Goal: Information Seeking & Learning: Learn about a topic

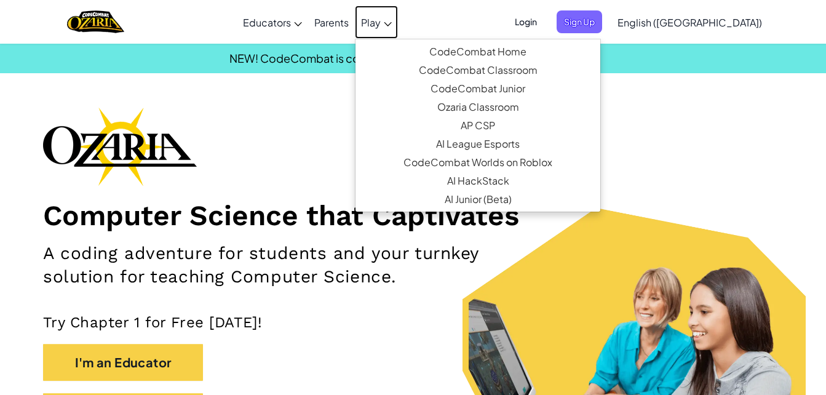
click at [381, 26] on span "Play" at bounding box center [371, 22] width 20 height 13
click at [340, 135] on div "Computer Science that Captivates A coding adventure for students and your turnk…" at bounding box center [413, 274] width 740 height 335
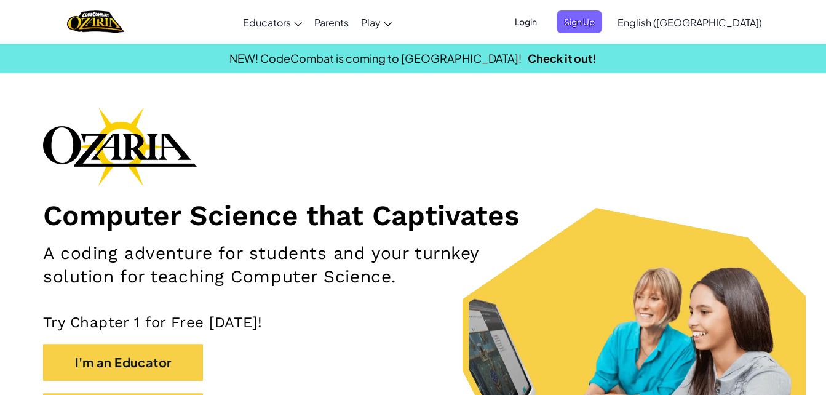
click at [545, 21] on span "Login" at bounding box center [526, 21] width 37 height 23
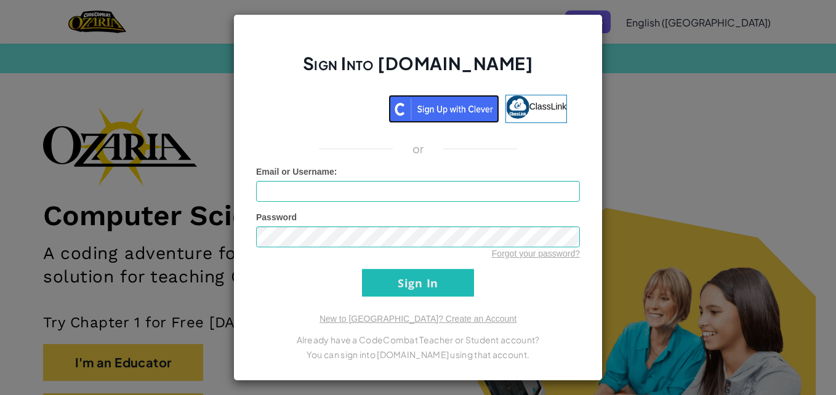
click at [463, 105] on img at bounding box center [443, 109] width 111 height 28
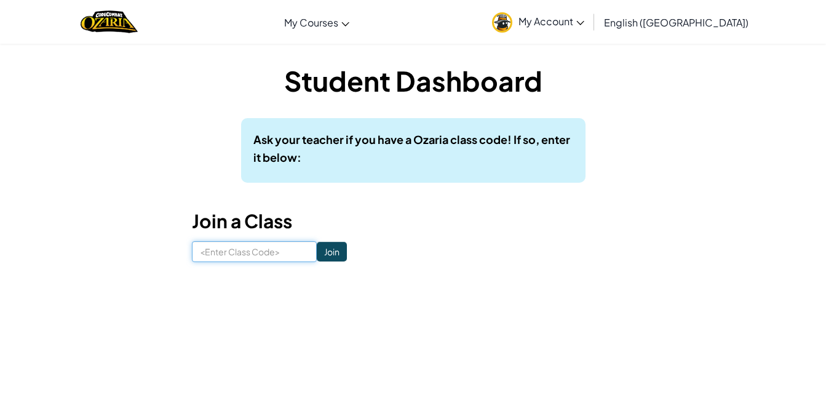
click at [236, 250] on input at bounding box center [254, 251] width 125 height 21
type input "DustTrueBell"
click at [317, 247] on input "Join" at bounding box center [332, 252] width 30 height 20
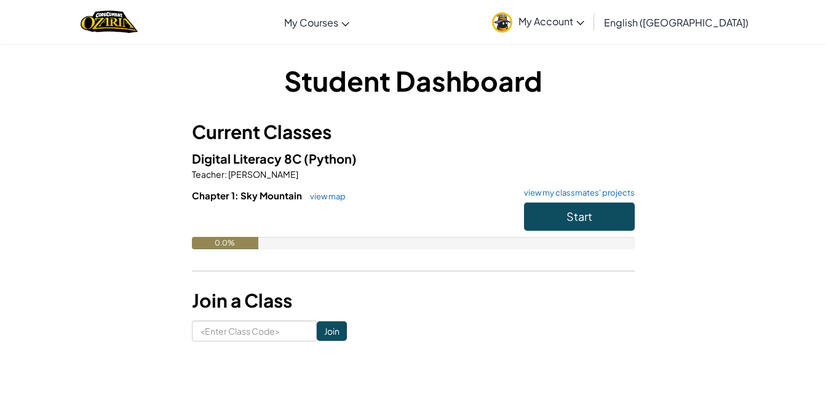
click at [591, 10] on link "My Account" at bounding box center [538, 21] width 105 height 39
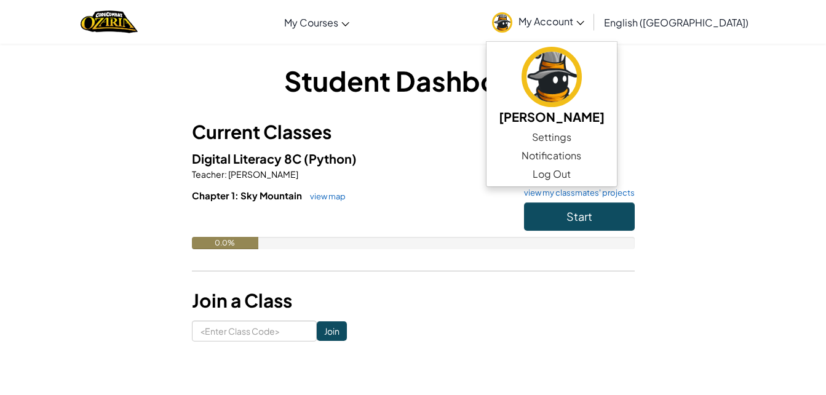
click at [585, 19] on span "My Account" at bounding box center [552, 21] width 66 height 13
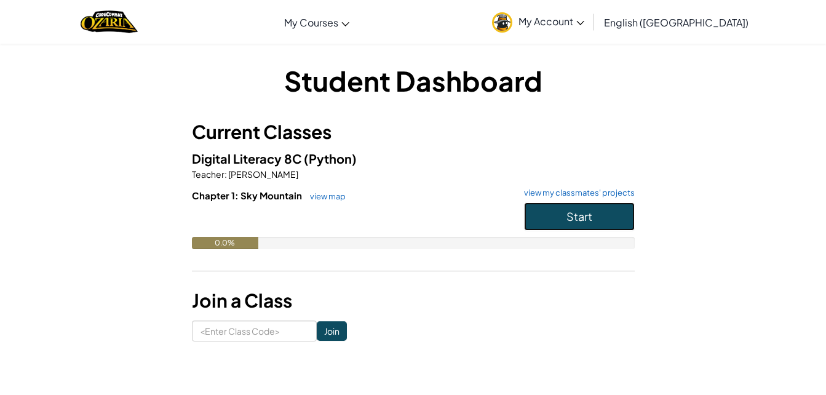
click at [581, 224] on button "Start" at bounding box center [579, 216] width 111 height 28
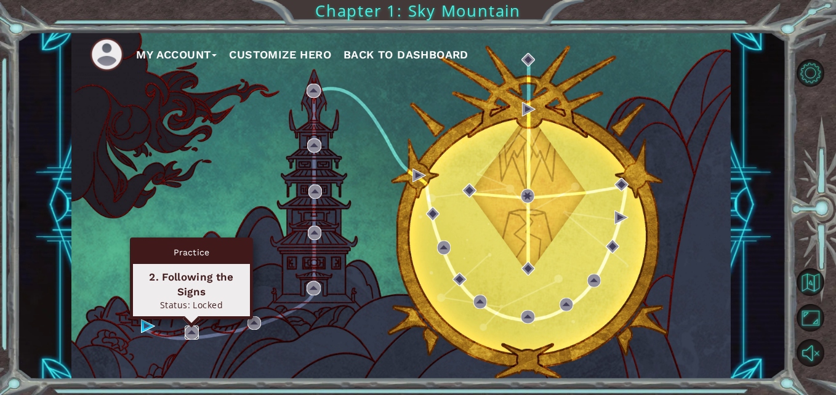
click at [185, 328] on img at bounding box center [192, 332] width 14 height 14
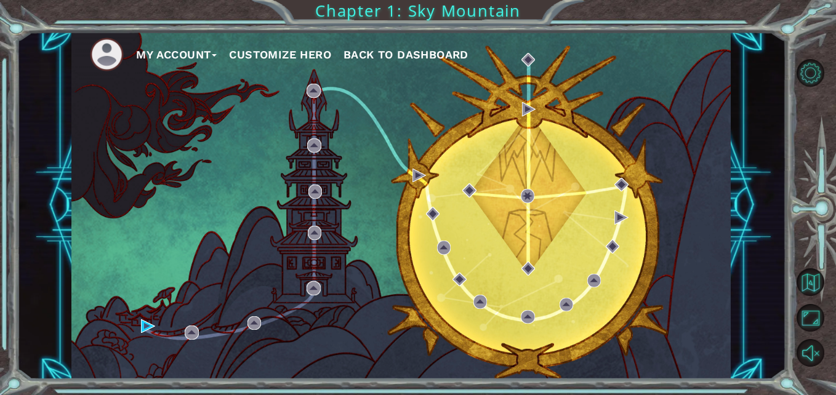
click at [140, 325] on div "My Account Customize Hero Back to Dashboard" at bounding box center [400, 205] width 659 height 348
click at [190, 322] on div "My Account Customize Hero Back to Dashboard" at bounding box center [400, 205] width 659 height 348
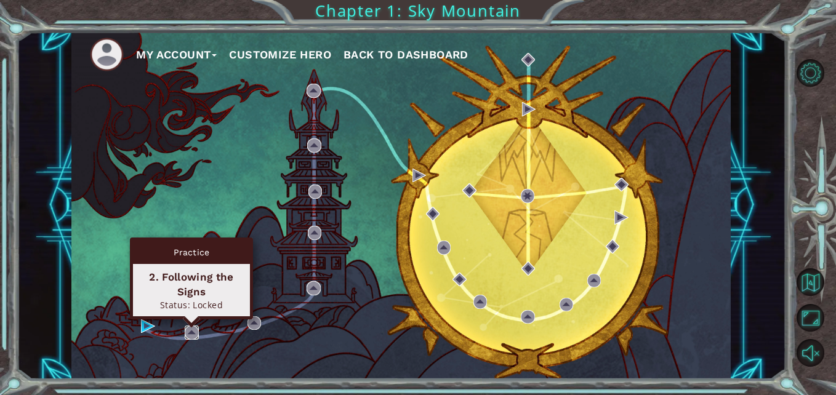
drag, startPoint x: 190, startPoint y: 322, endPoint x: 188, endPoint y: 332, distance: 10.1
click at [188, 332] on img at bounding box center [192, 332] width 14 height 14
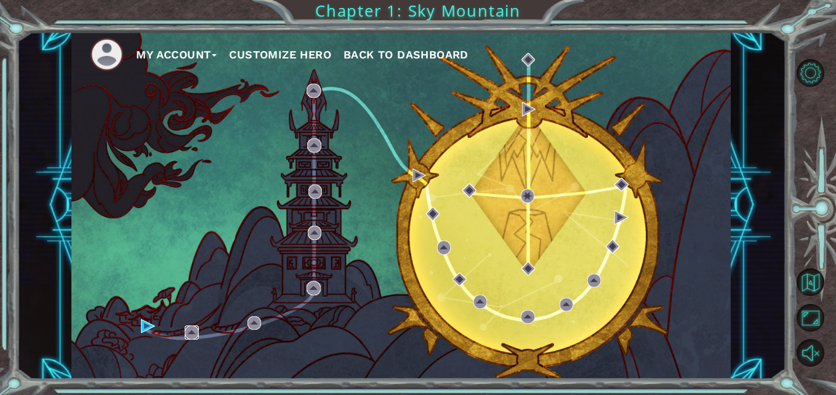
click at [187, 330] on img at bounding box center [192, 332] width 14 height 14
click at [239, 250] on div "My Account Customize Hero Back to Dashboard" at bounding box center [400, 205] width 659 height 348
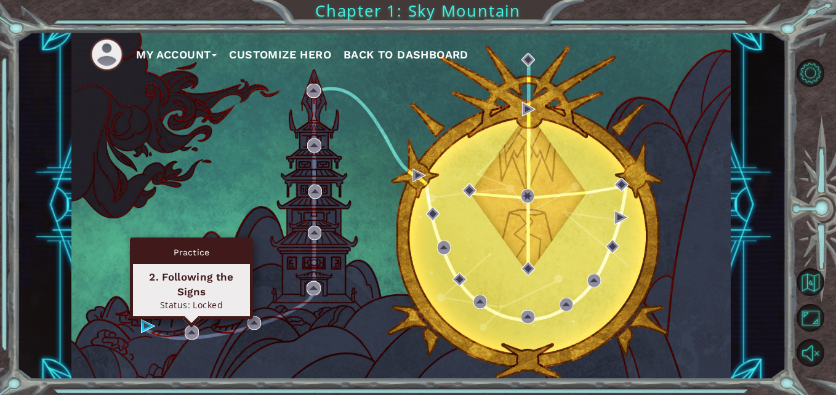
click at [185, 270] on div "2. Following the Signs" at bounding box center [191, 284] width 106 height 30
click at [191, 300] on div "Status: Locked" at bounding box center [191, 305] width 106 height 12
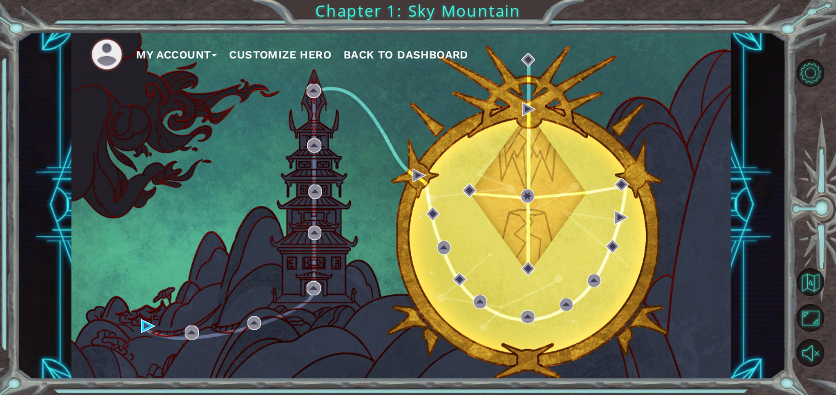
click at [182, 326] on div "My Account Customize Hero Back to Dashboard" at bounding box center [400, 205] width 659 height 348
click at [186, 332] on img at bounding box center [192, 332] width 14 height 14
click at [194, 332] on img at bounding box center [192, 332] width 14 height 14
click at [187, 324] on div "My Account Customize Hero Back to Dashboard" at bounding box center [400, 205] width 659 height 348
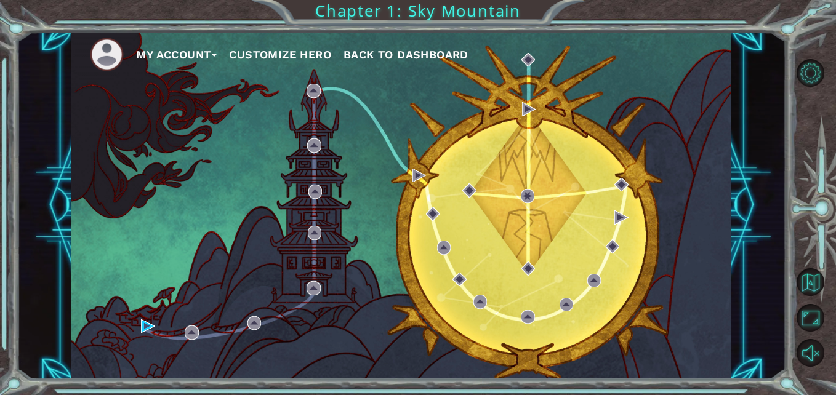
click at [187, 324] on div "My Account Customize Hero Back to Dashboard" at bounding box center [400, 205] width 659 height 348
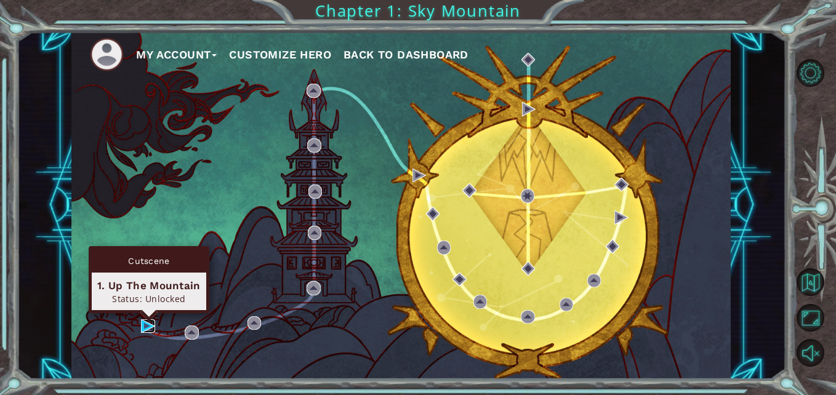
click at [146, 322] on img at bounding box center [148, 326] width 14 height 14
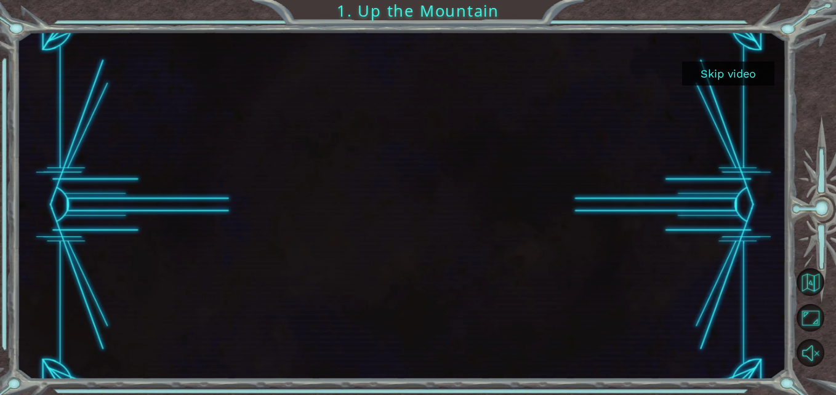
click at [732, 79] on button "Skip video" at bounding box center [728, 74] width 92 height 24
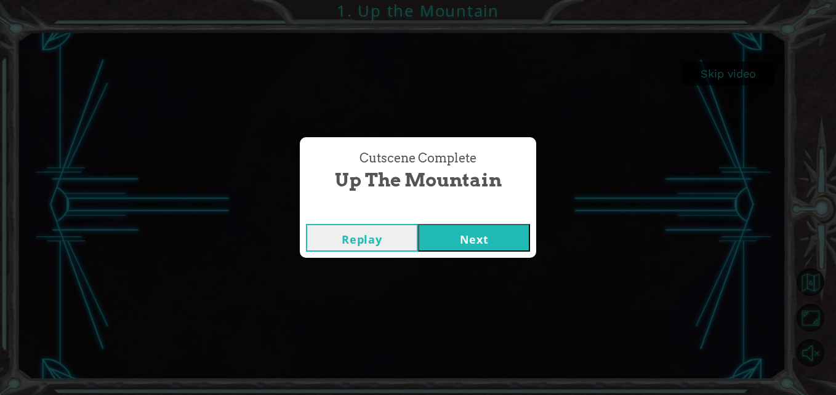
click at [495, 230] on button "Next" at bounding box center [474, 238] width 112 height 28
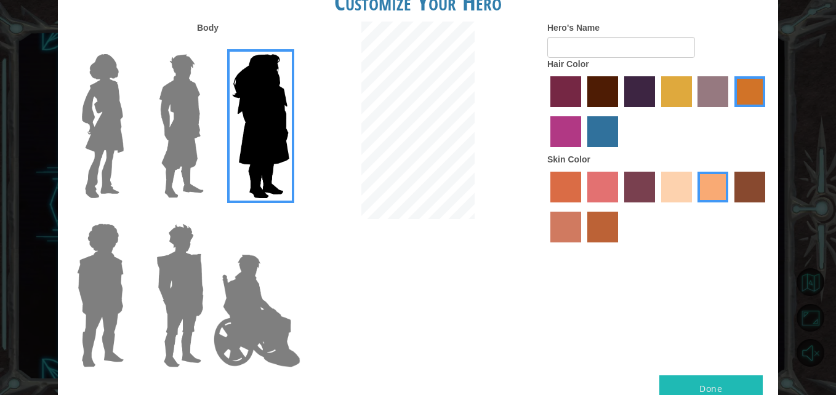
click at [264, 292] on img at bounding box center [257, 310] width 97 height 123
click at [289, 215] on input "Hero Jamie" at bounding box center [289, 215] width 0 height 0
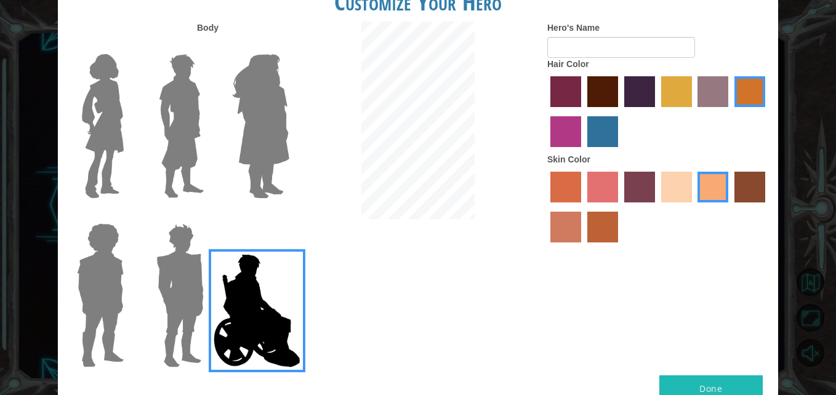
click at [117, 108] on img at bounding box center [103, 126] width 52 height 154
click at [129, 46] on input "Hero Connie" at bounding box center [129, 46] width 0 height 0
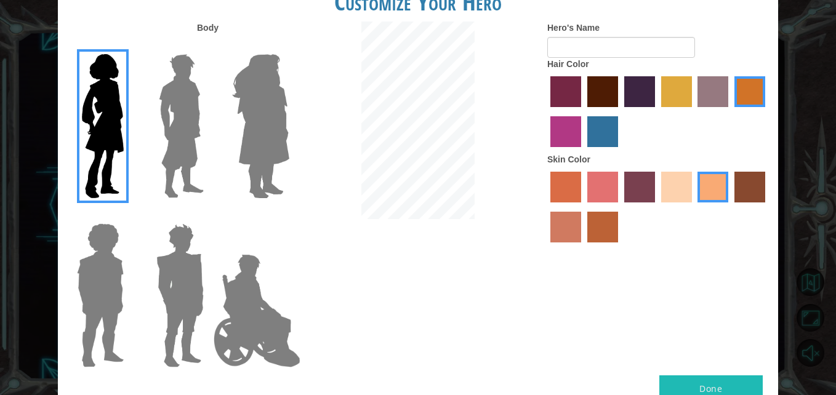
click at [562, 92] on label "paprika hair color" at bounding box center [565, 91] width 31 height 31
click at [546, 111] on input "paprika hair color" at bounding box center [546, 111] width 0 height 0
click at [596, 94] on label "maroon hair color" at bounding box center [602, 91] width 31 height 31
click at [583, 111] on input "maroon hair color" at bounding box center [583, 111] width 0 height 0
click at [670, 102] on label "tulip tree hair color" at bounding box center [676, 91] width 31 height 31
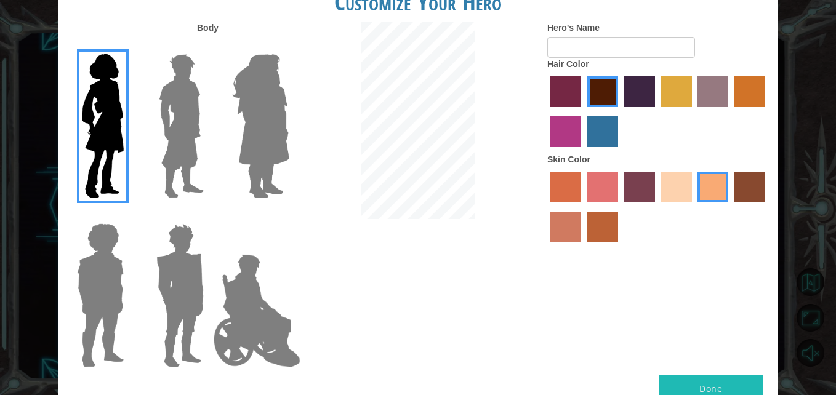
click at [657, 111] on input "tulip tree hair color" at bounding box center [657, 111] width 0 height 0
click at [741, 193] on label "karma skin color" at bounding box center [749, 187] width 31 height 31
click at [730, 207] on input "karma skin color" at bounding box center [730, 207] width 0 height 0
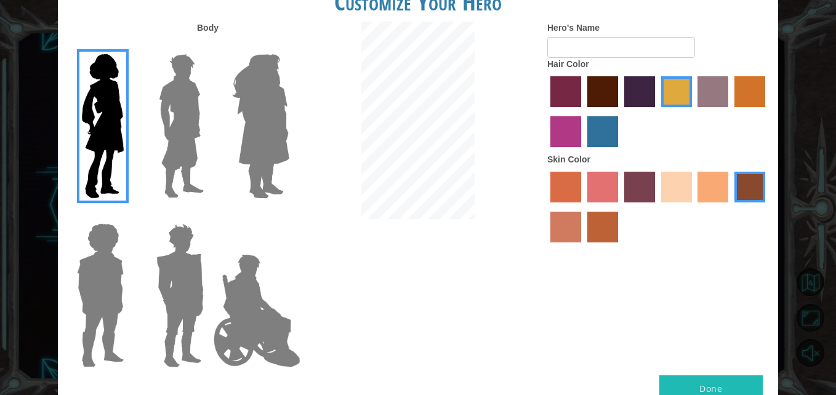
click at [610, 190] on label "froly skin color" at bounding box center [602, 187] width 31 height 31
click at [583, 207] on input "froly skin color" at bounding box center [583, 207] width 0 height 0
click at [592, 197] on label "froly skin color" at bounding box center [602, 187] width 31 height 31
click at [583, 207] on input "froly skin color" at bounding box center [583, 207] width 0 height 0
click at [666, 206] on div at bounding box center [658, 209] width 222 height 80
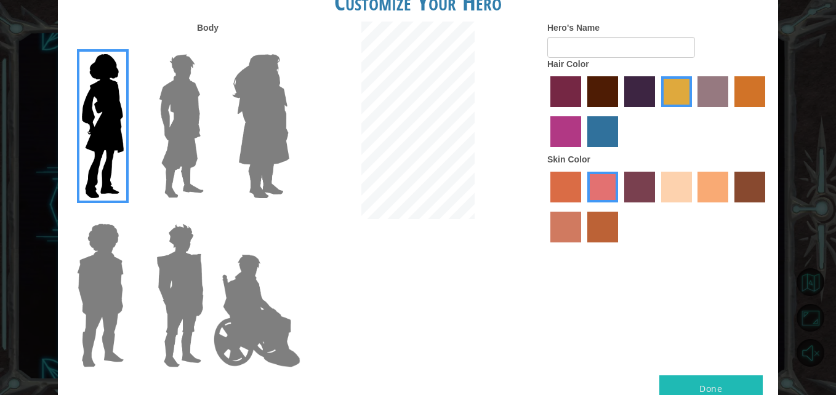
click at [673, 184] on label "sandy beach skin color" at bounding box center [676, 187] width 31 height 31
click at [657, 207] on input "sandy beach skin color" at bounding box center [657, 207] width 0 height 0
click at [727, 191] on label "tacao skin color" at bounding box center [712, 187] width 31 height 31
click at [693, 207] on input "tacao skin color" at bounding box center [693, 207] width 0 height 0
click at [730, 389] on button "Done" at bounding box center [710, 389] width 103 height 28
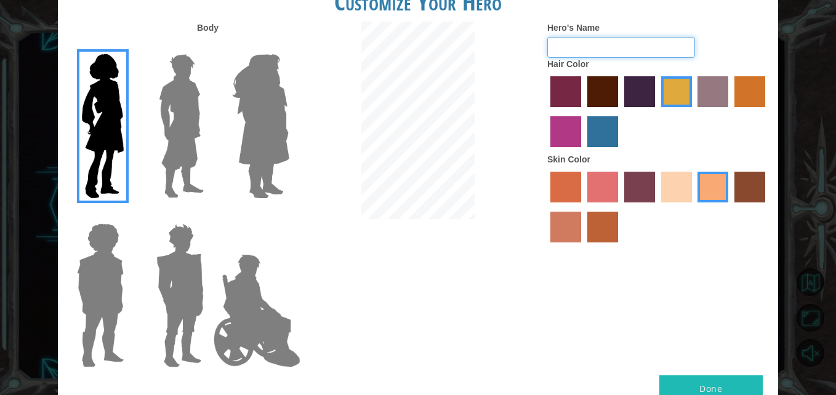
click at [597, 38] on input "Hero's Name" at bounding box center [621, 47] width 148 height 21
type input "M"
click at [562, 53] on input "6t767676767" at bounding box center [621, 47] width 148 height 21
type input "6767676767"
click at [692, 380] on button "Done" at bounding box center [710, 389] width 103 height 28
